Goal: Navigation & Orientation: Find specific page/section

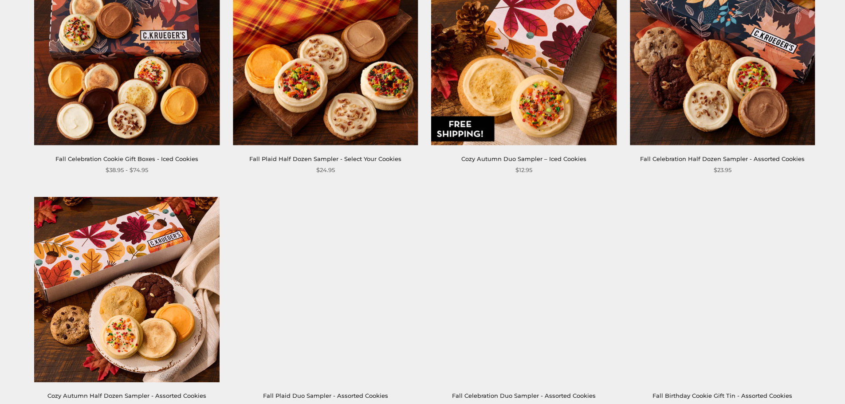
scroll to position [1449, 0]
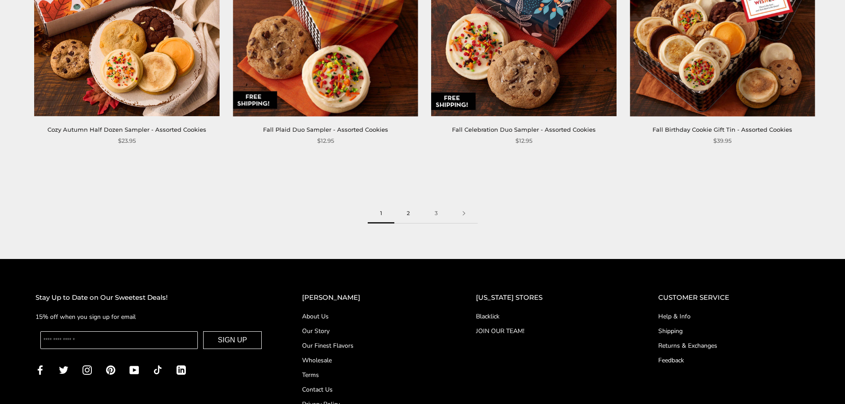
click at [407, 212] on link "2" at bounding box center [408, 214] width 28 height 20
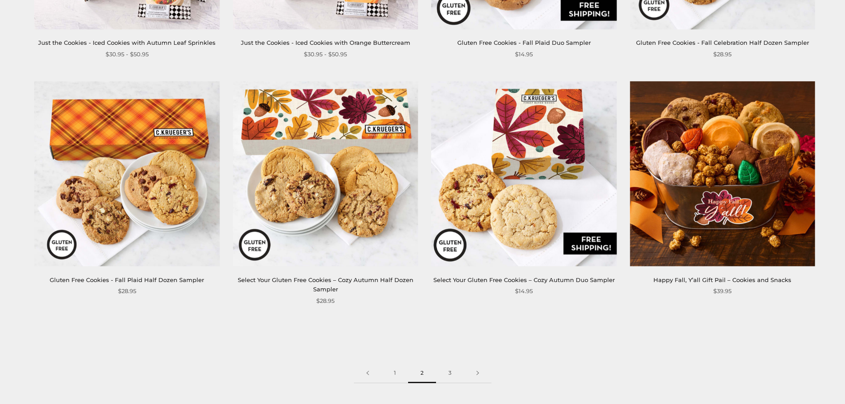
scroll to position [1331, 0]
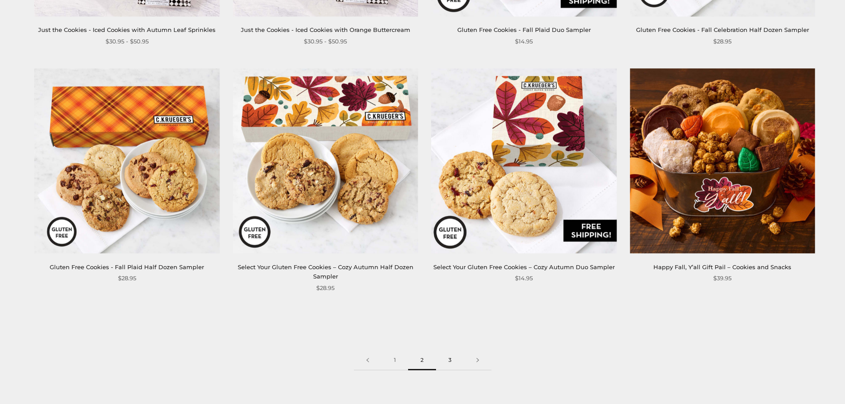
click at [450, 351] on link "3" at bounding box center [450, 361] width 28 height 20
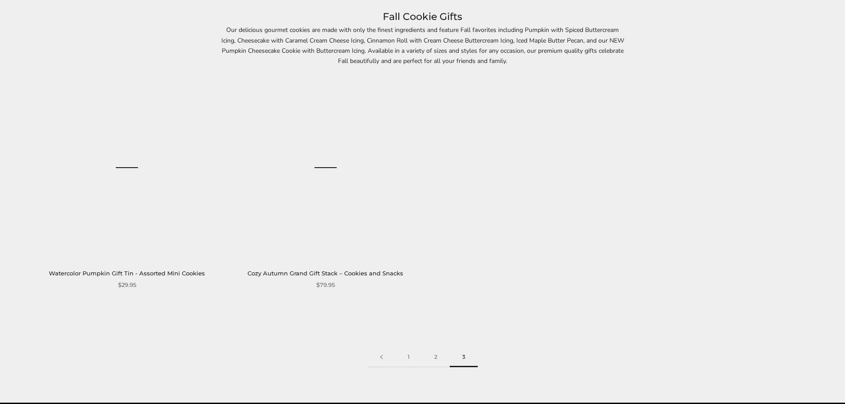
scroll to position [133, 0]
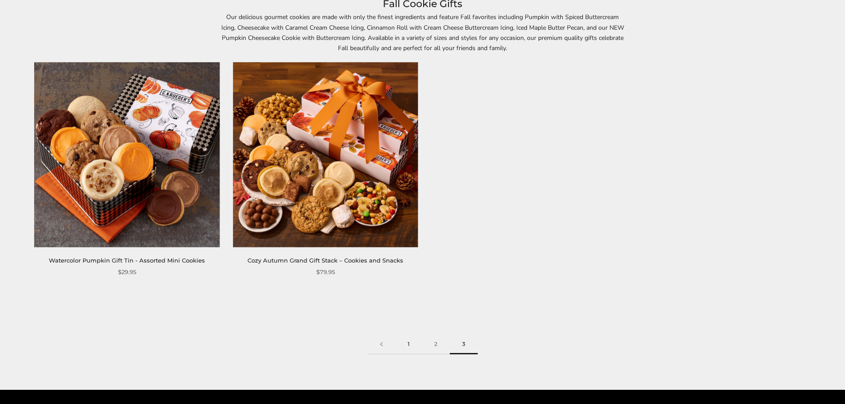
click at [408, 343] on link "1" at bounding box center [408, 345] width 27 height 20
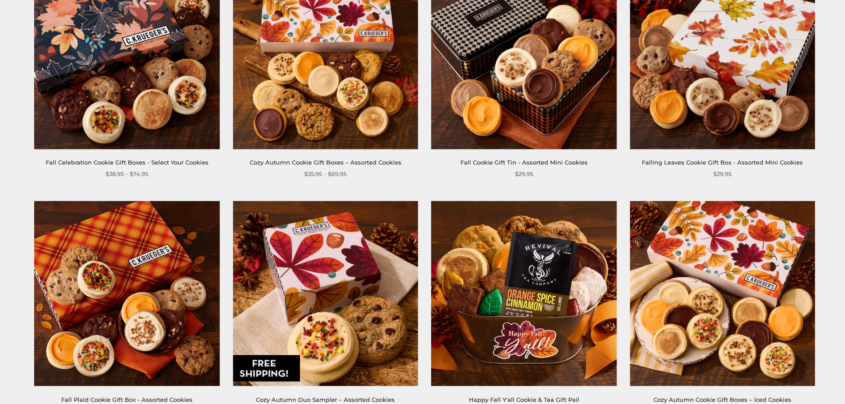
scroll to position [266, 0]
